Goal: Task Accomplishment & Management: Manage account settings

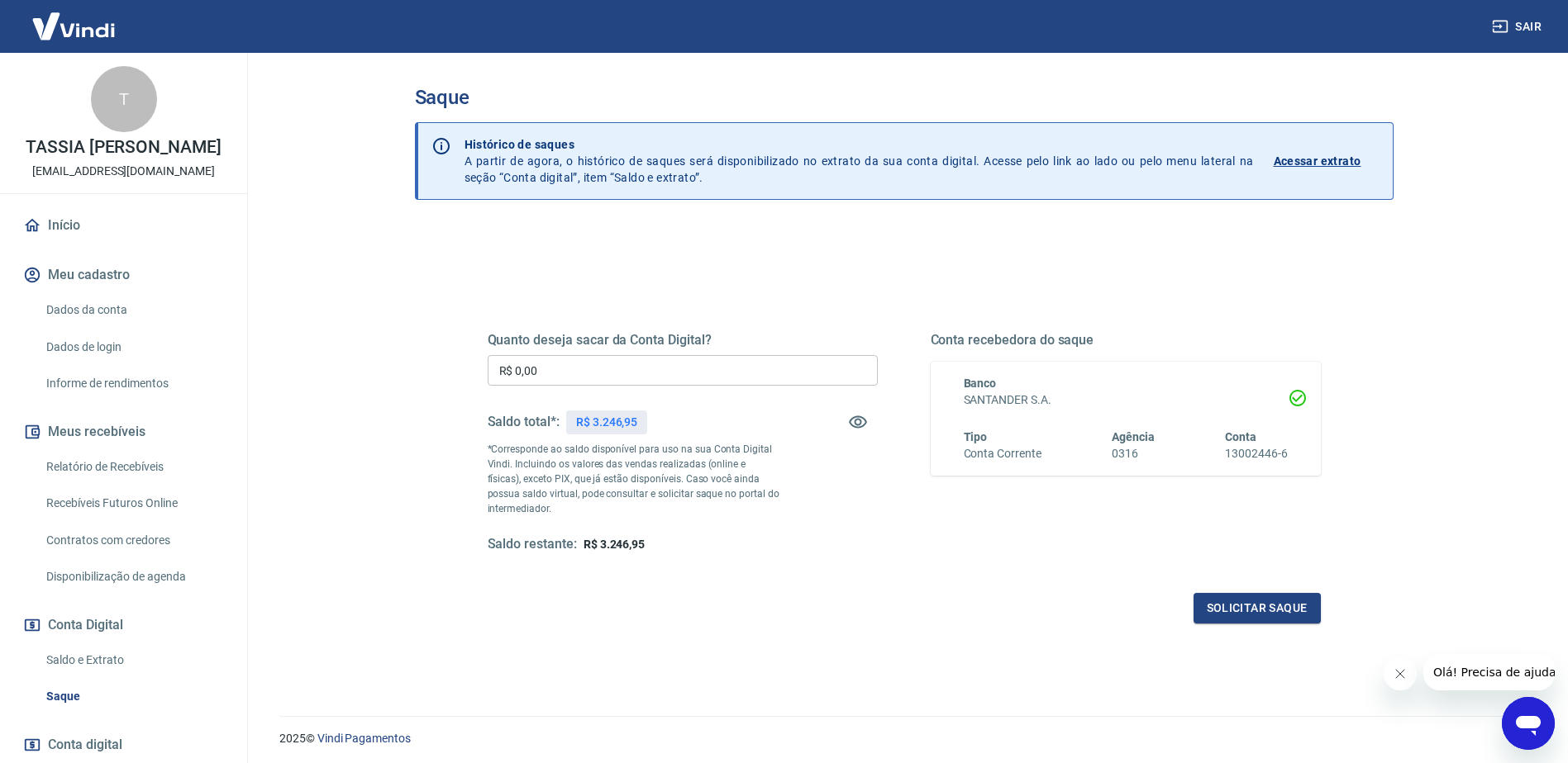
click at [672, 373] on input "R$ 0,00" at bounding box center [682, 371] width 390 height 30
type input "R$ 3.246,95"
click at [1262, 610] on button "Solicitar saque" at bounding box center [1257, 608] width 127 height 30
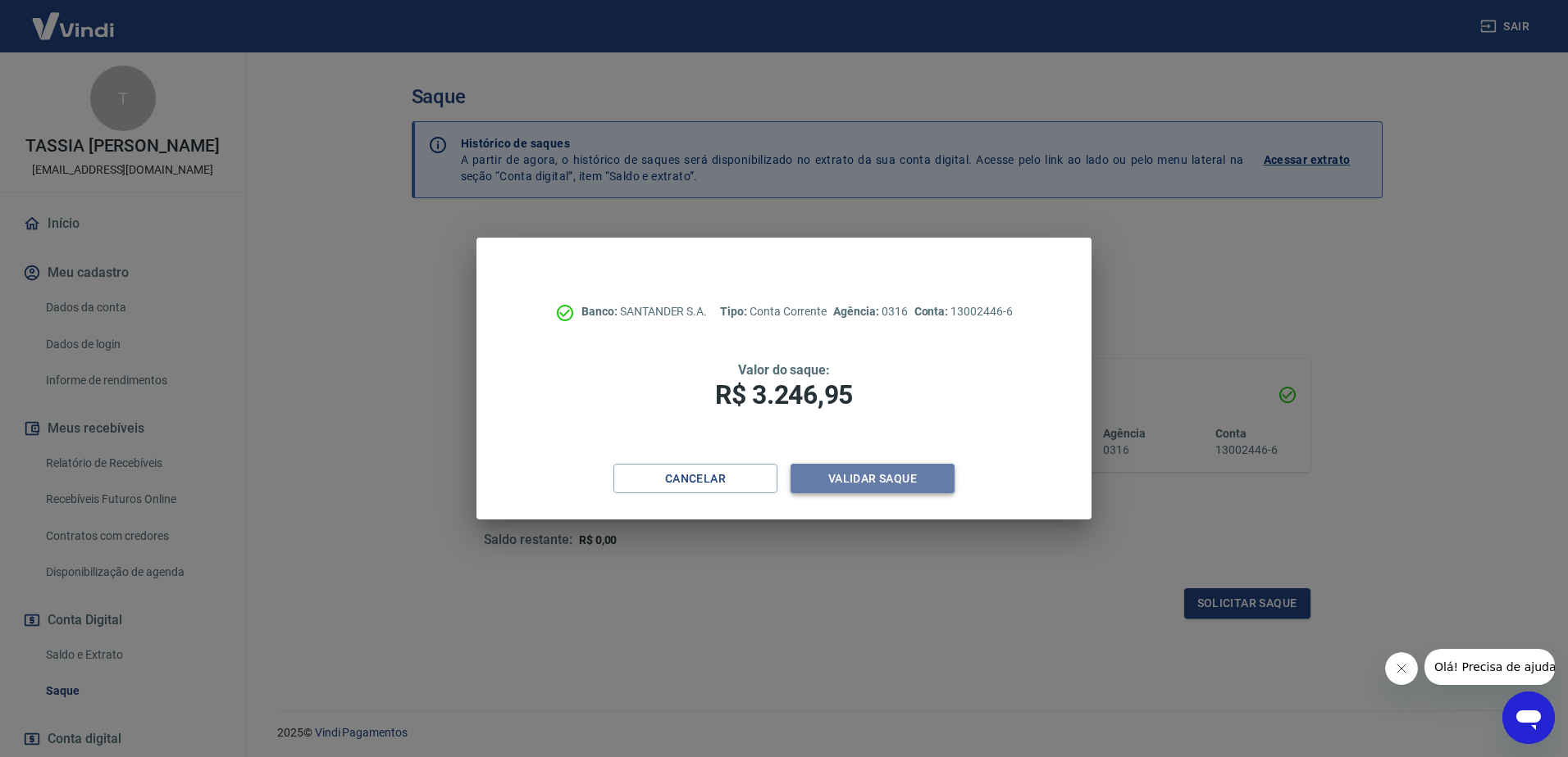
click at [899, 486] on button "Validar saque" at bounding box center [872, 479] width 164 height 30
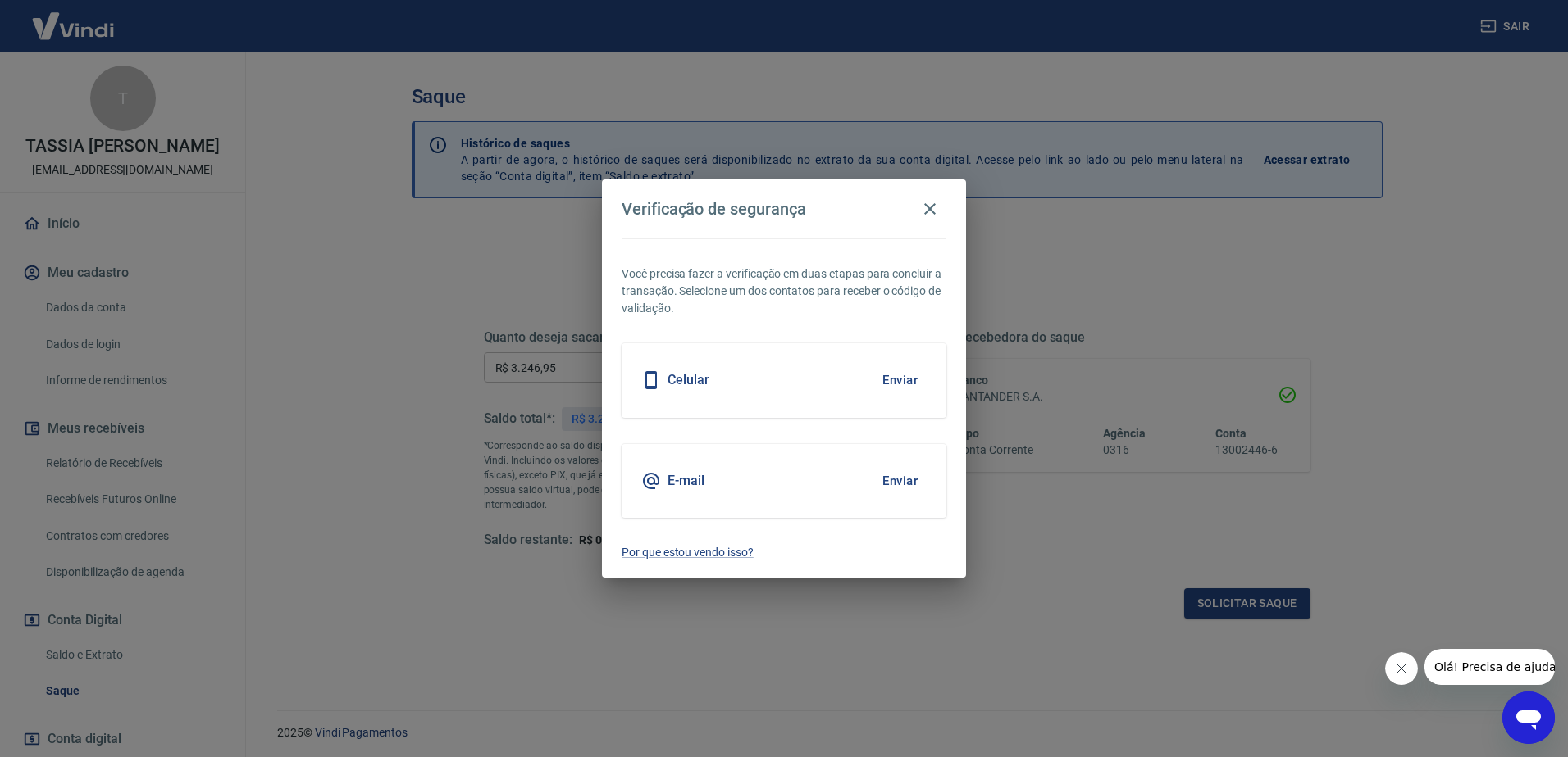
click at [898, 484] on button "Enviar" at bounding box center [900, 480] width 53 height 35
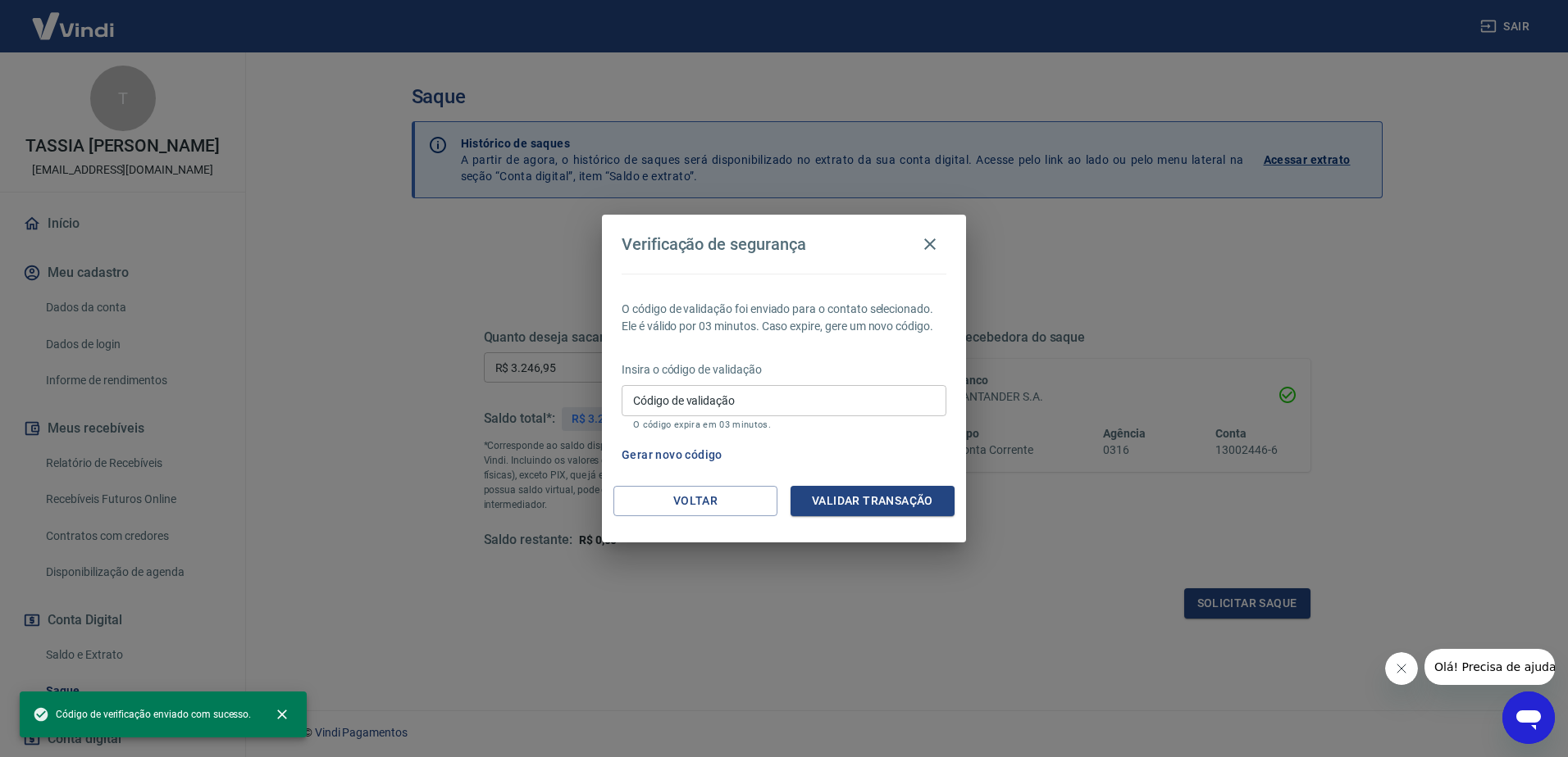
click at [785, 413] on input "Código de validação" at bounding box center [784, 401] width 325 height 30
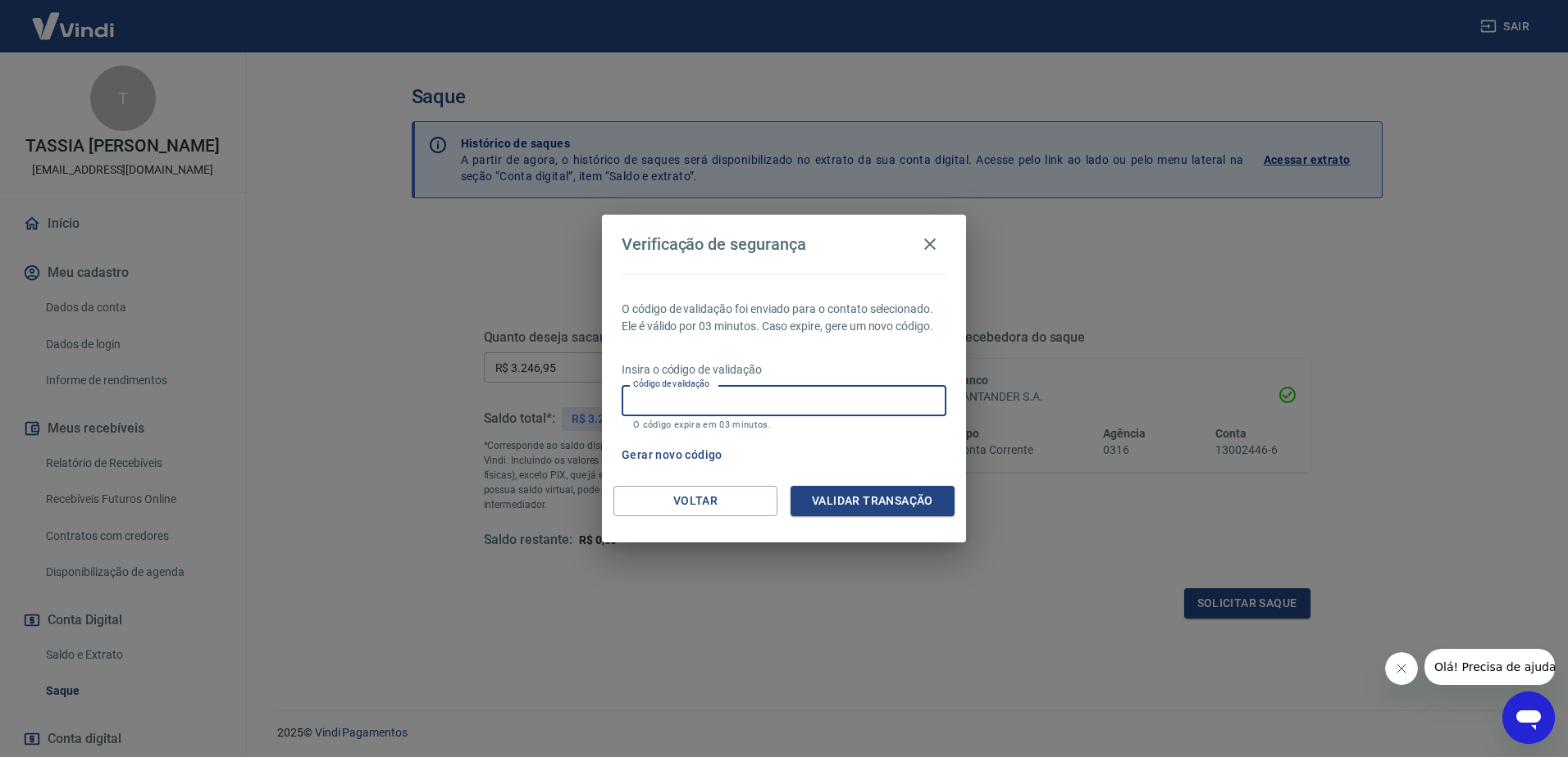
paste input "785744"
type input "785744"
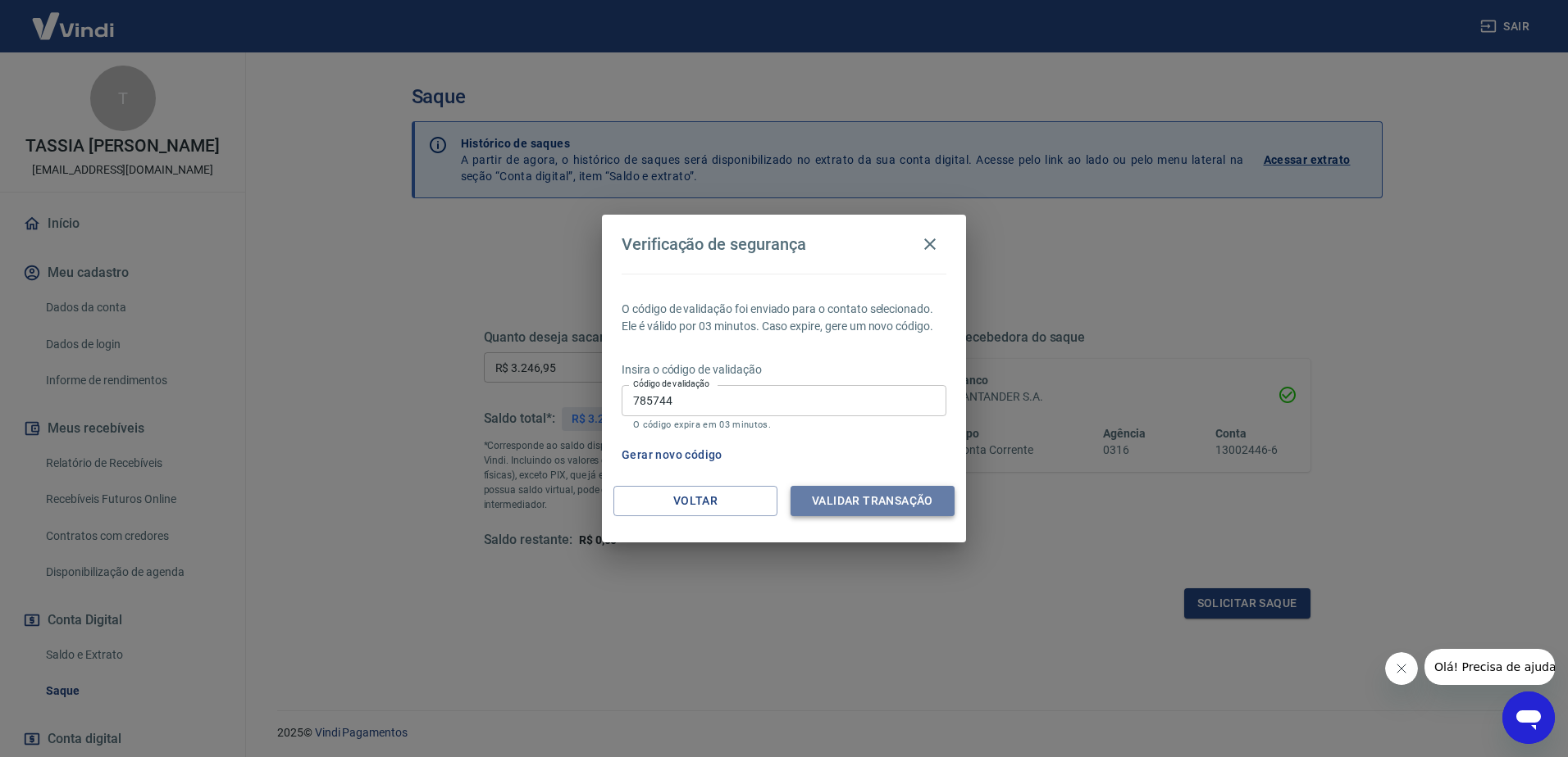
click at [897, 505] on button "Validar transação" at bounding box center [872, 501] width 164 height 30
